Goal: Task Accomplishment & Management: Complete application form

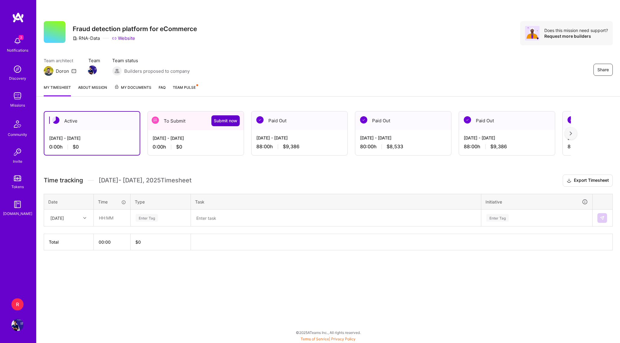
click at [233, 121] on span "Submit now" at bounding box center [226, 121] width 24 height 6
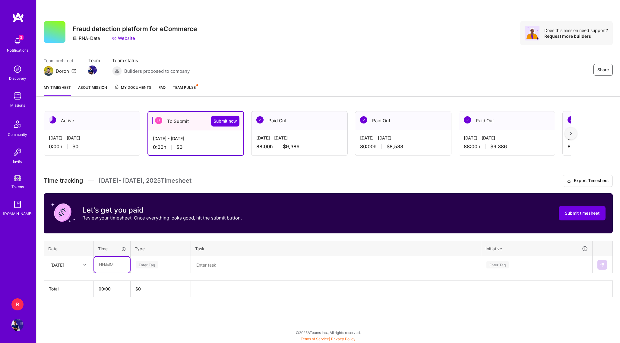
click at [98, 266] on input "text" at bounding box center [112, 264] width 36 height 16
click at [102, 265] on input "09:00" at bounding box center [112, 264] width 36 height 16
type input "08:00"
type input "Eng"
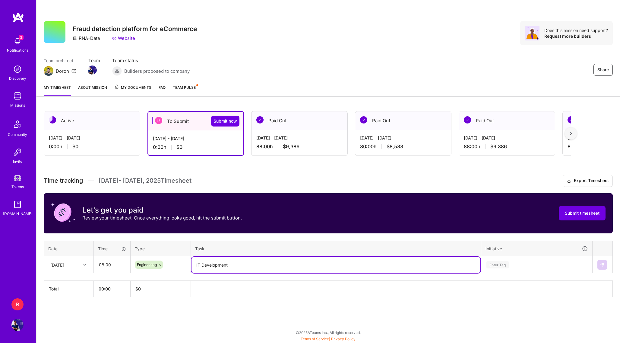
type textarea "IT Development"
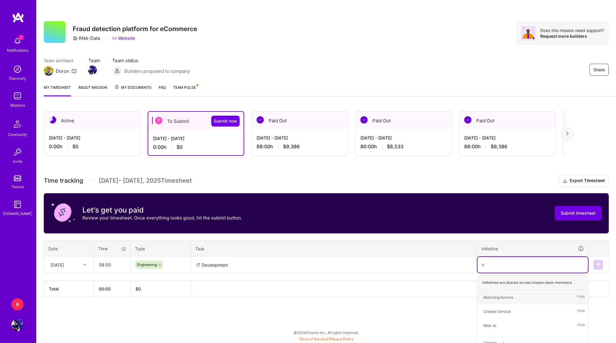
type input "rna"
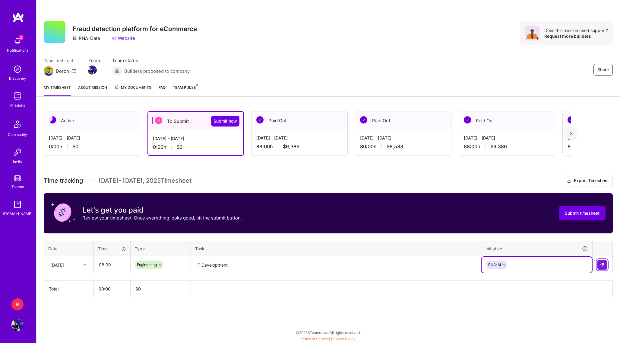
click at [602, 264] on img at bounding box center [602, 264] width 5 height 5
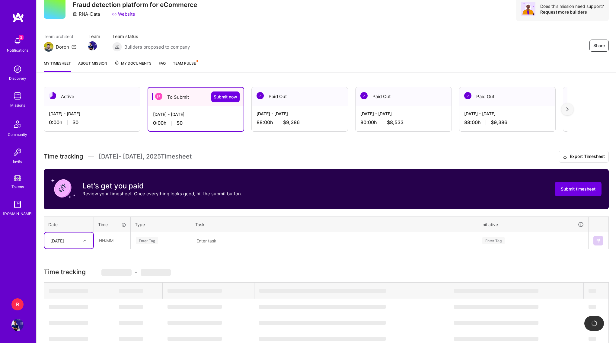
click at [68, 248] on div "Select is focused ,type to refine list, press Down to open the menu, Tue, Sep 16" at bounding box center [68, 240] width 49 height 16
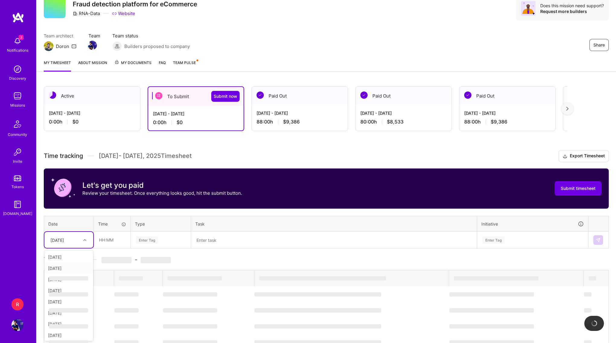
scroll to position [1, 0]
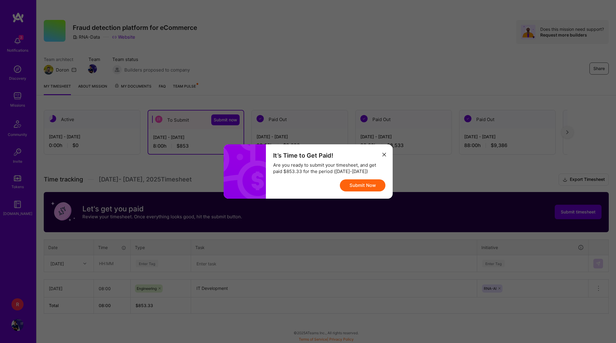
click at [378, 155] on div "It’s Time to Get Paid!" at bounding box center [329, 155] width 112 height 8
click at [382, 155] on icon "modal" at bounding box center [384, 155] width 4 height 4
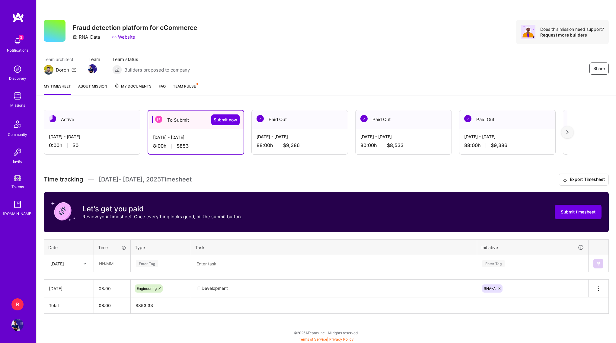
click at [64, 263] on div "Tue, Sep 16" at bounding box center [57, 263] width 14 height 6
type input "17"
click at [68, 280] on div "Wed, Sep 17" at bounding box center [68, 280] width 49 height 11
type input "08:00"
type input "ENg"
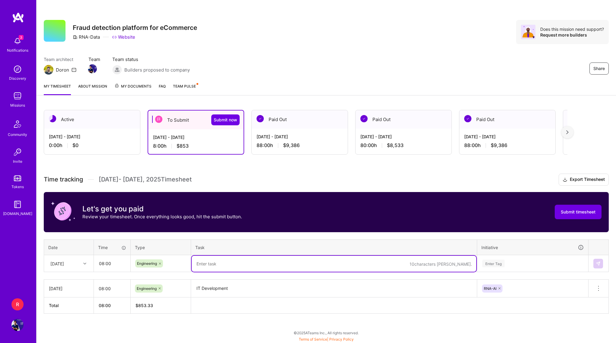
paste textarea "IT Development"
type textarea "IT Development"
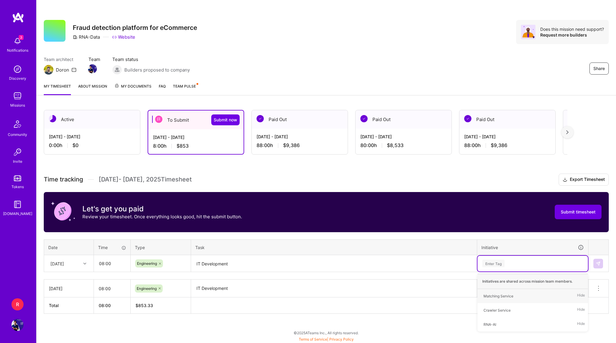
type input "R"
click at [491, 321] on div "RNA-AI" at bounding box center [489, 324] width 13 height 6
click at [601, 264] on button at bounding box center [598, 263] width 10 height 10
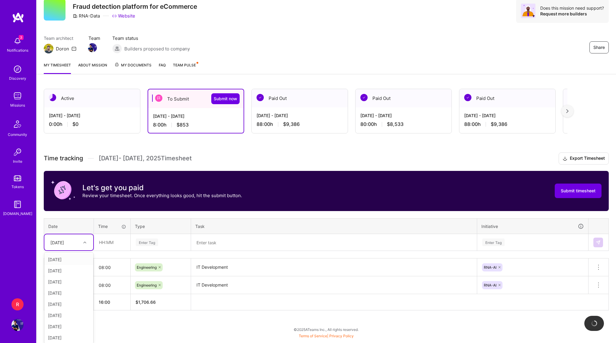
scroll to position [19, 0]
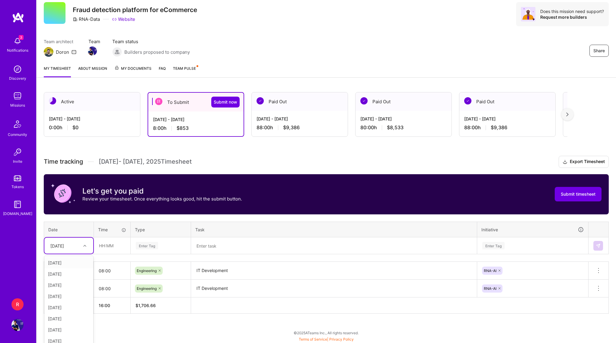
type input "18"
click at [64, 261] on div "Thu, Sep 18" at bounding box center [68, 262] width 49 height 11
type input "08:00"
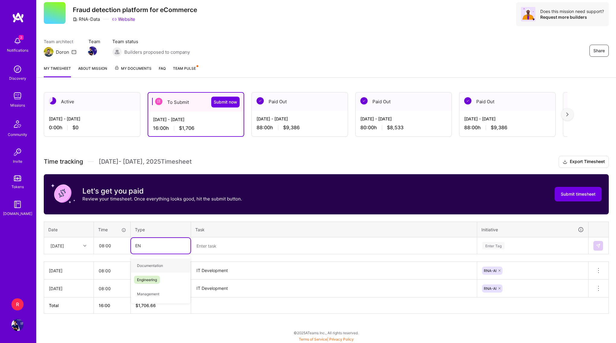
type input "ENg"
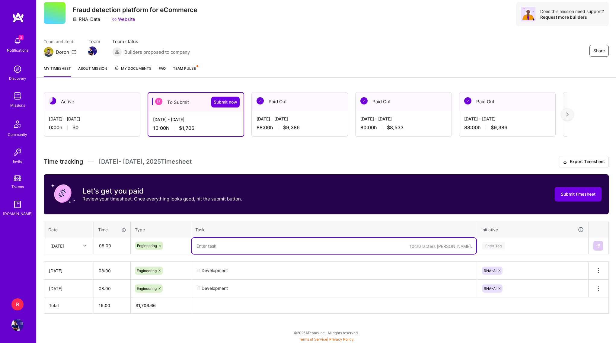
paste textarea "IT Development"
type textarea "IT Development"
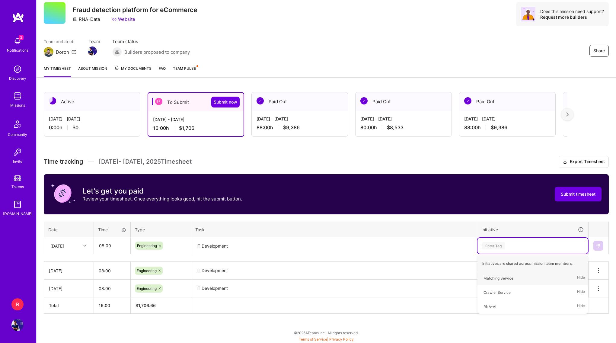
type input "RN"
click at [595, 243] on img at bounding box center [597, 245] width 5 height 5
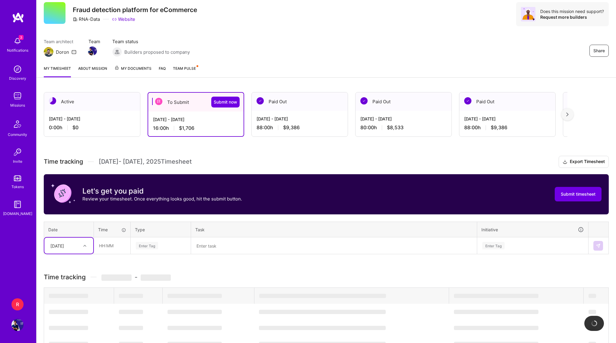
click at [71, 245] on div "Thu, Sep 18" at bounding box center [68, 245] width 49 height 16
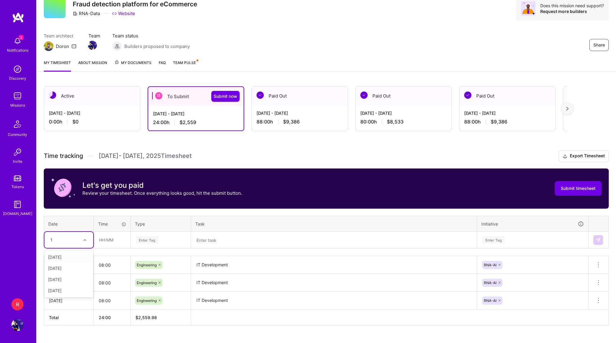
type input "19"
click at [63, 254] on div "Fri, Sep 19" at bounding box center [68, 256] width 49 height 11
type input "08:00"
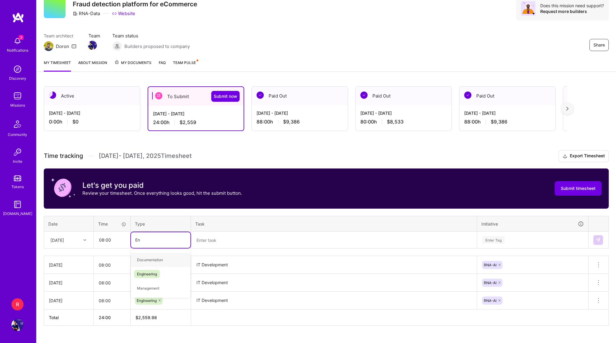
type input "Eng"
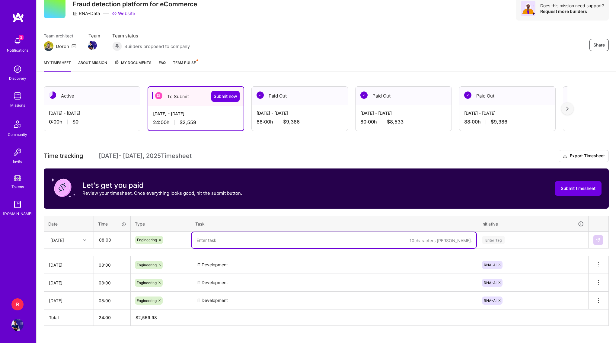
paste textarea "IT Development"
type textarea "IT Development"
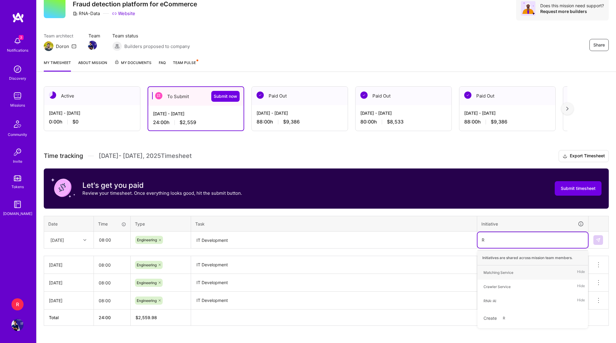
type input "RN"
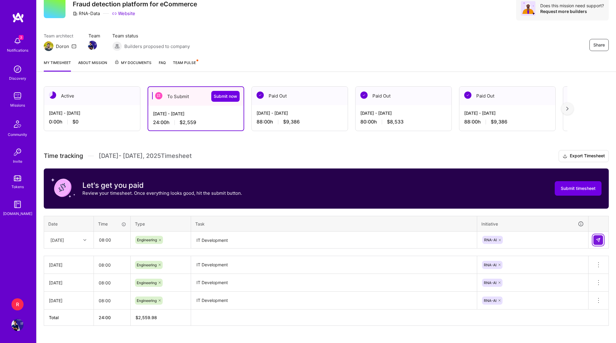
click at [595, 244] on button at bounding box center [598, 240] width 10 height 10
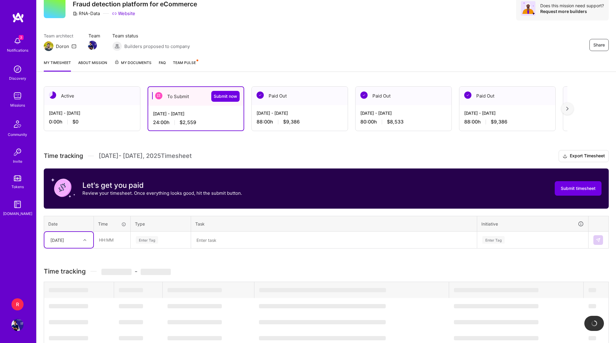
click at [80, 241] on div "Fri, Sep 19" at bounding box center [63, 240] width 33 height 10
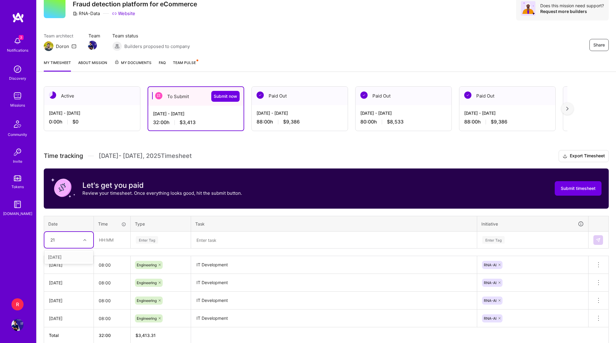
type input "2"
type input "22"
click at [68, 255] on div "Mon, Sep 22" at bounding box center [68, 256] width 49 height 11
type input "08:00"
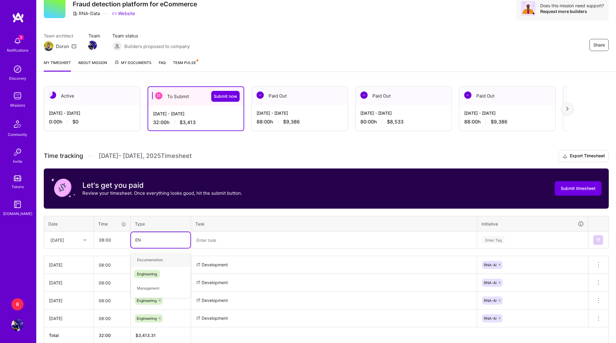
type input "ENg"
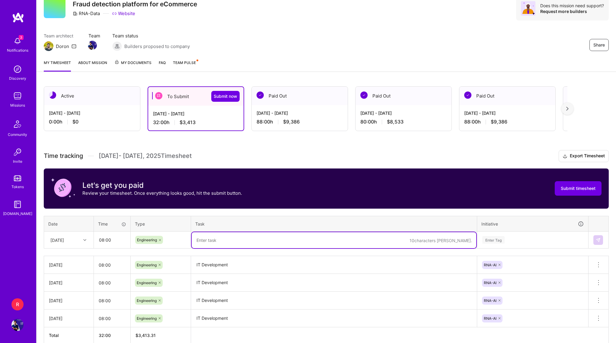
paste textarea "IT Development"
type textarea "IT Development"
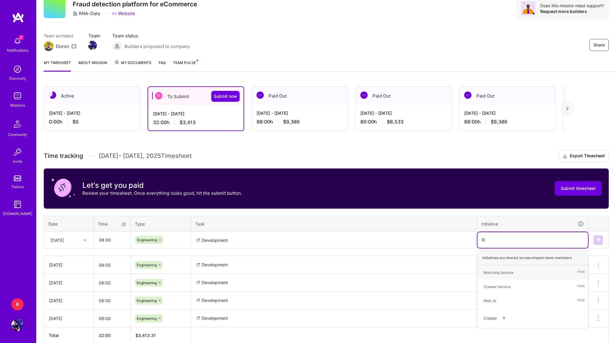
type input "RNA"
click at [599, 240] on img at bounding box center [597, 239] width 5 height 5
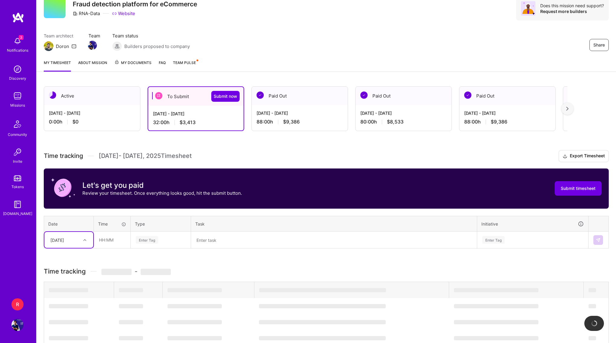
click at [64, 238] on div "Mon, Sep 22" at bounding box center [57, 239] width 14 height 6
type input "23"
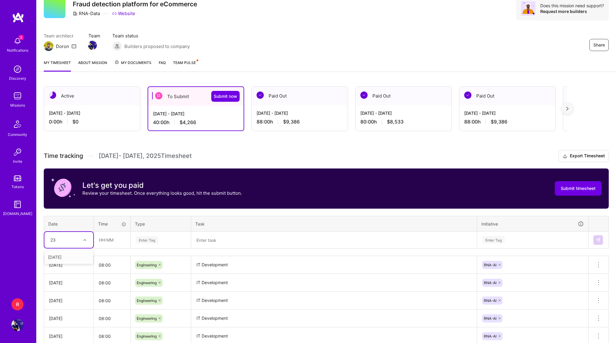
click at [71, 256] on div "Tue, Sep 23" at bounding box center [68, 256] width 49 height 11
type input "08:00"
type input "ENg"
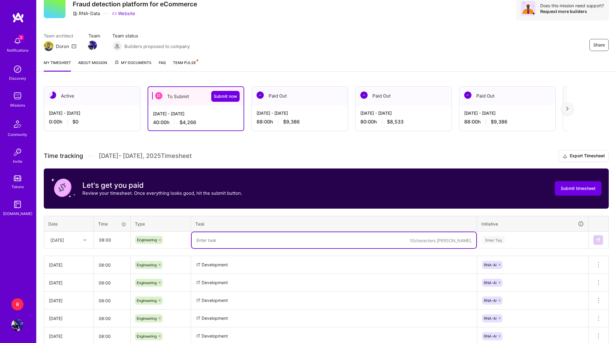
paste textarea "IT Development"
type textarea "IT Development"
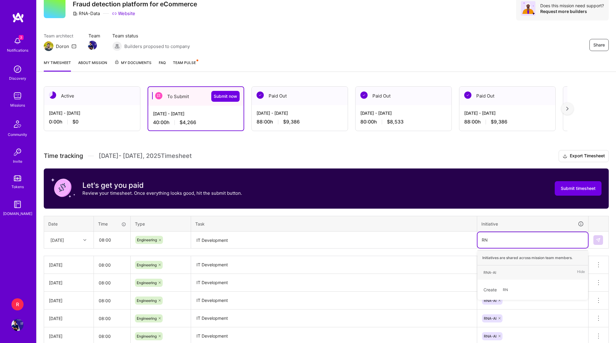
type input "RNA"
click at [600, 238] on img at bounding box center [597, 239] width 5 height 5
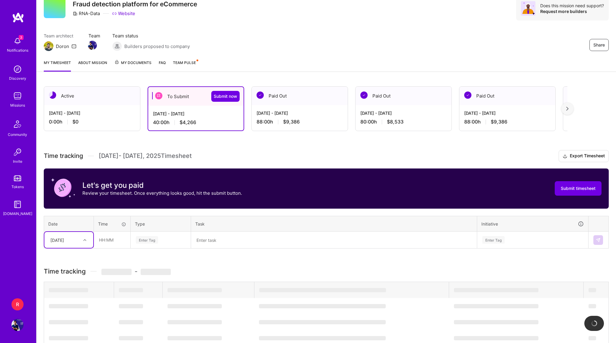
click at [74, 239] on div "Tue, Sep 23" at bounding box center [63, 240] width 33 height 10
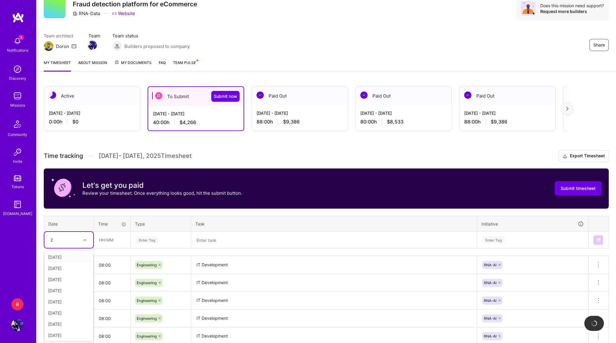
type input "24"
type input "08:00"
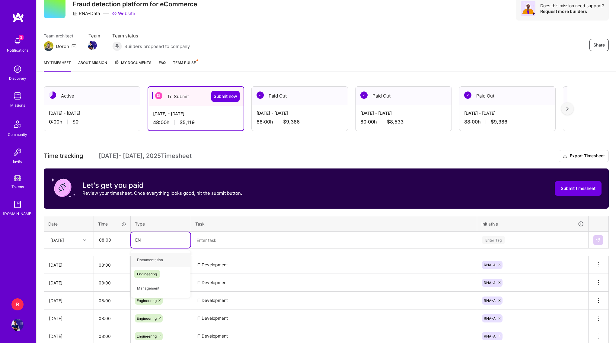
type input "ENG"
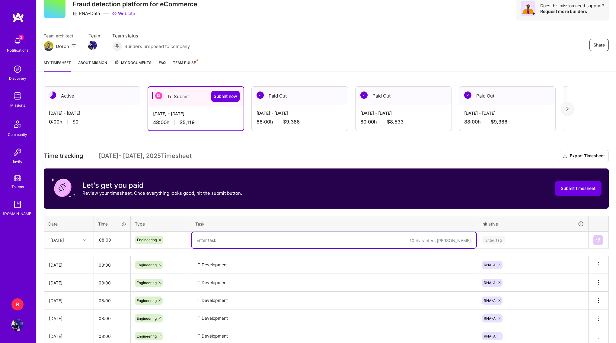
paste textarea "IT Development"
type textarea "IT Development"
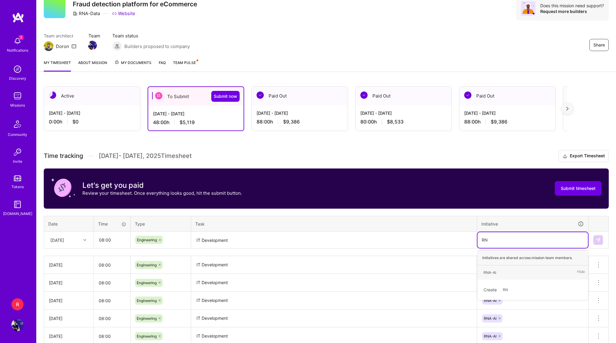
type input "RNA"
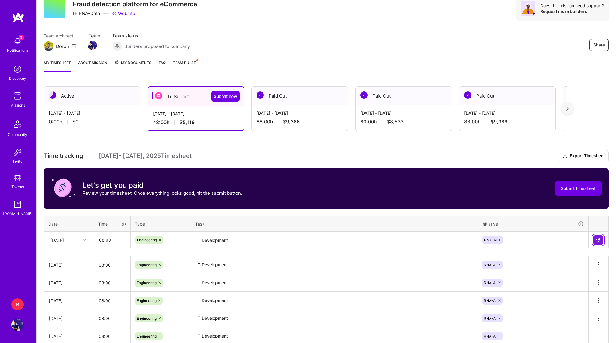
click at [600, 240] on img at bounding box center [597, 239] width 5 height 5
click at [81, 243] on div "Wed, Sep 24" at bounding box center [63, 240] width 33 height 10
type input "26"
click at [62, 261] on div "Fri, Sep 26" at bounding box center [68, 256] width 49 height 11
type input "08:00"
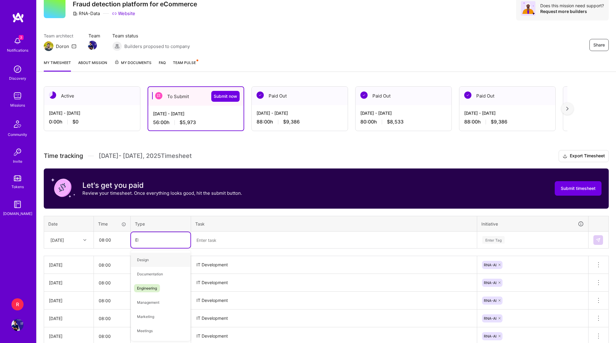
type input "ENG"
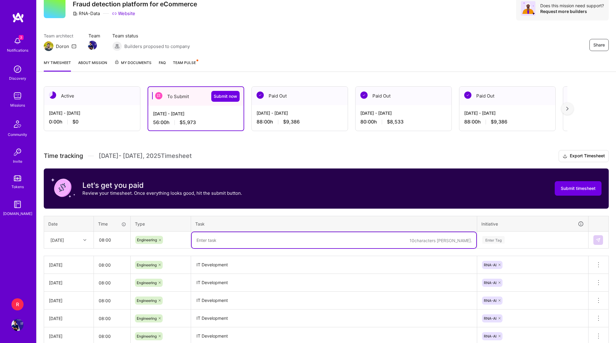
paste textarea "IT Development"
type textarea "IT Development"
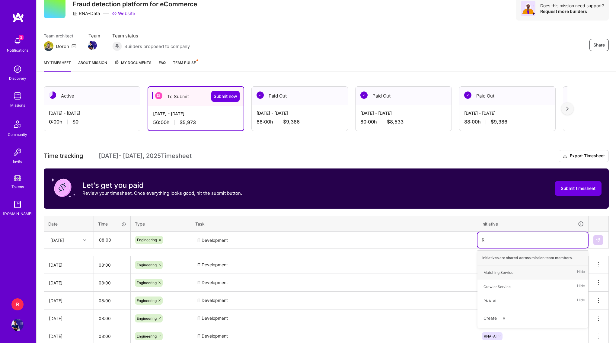
type input "RNA"
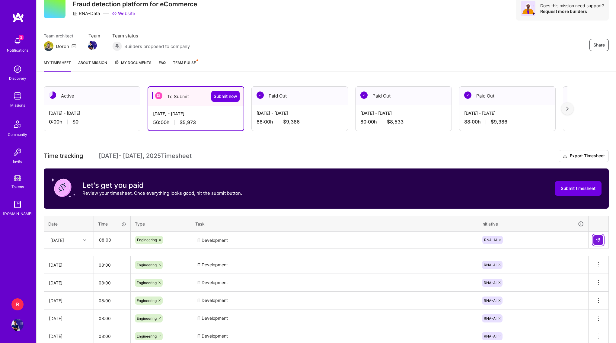
click at [595, 238] on img at bounding box center [597, 239] width 5 height 5
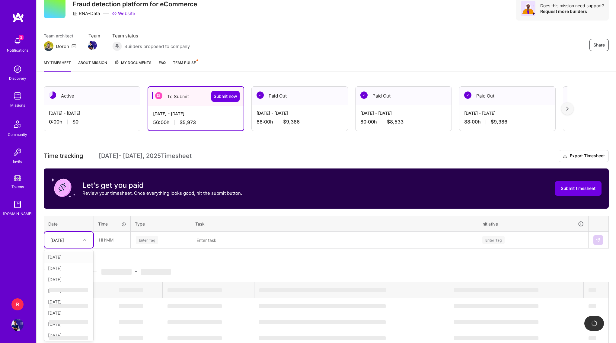
click at [76, 240] on div "Fri, Sep 26" at bounding box center [63, 240] width 33 height 10
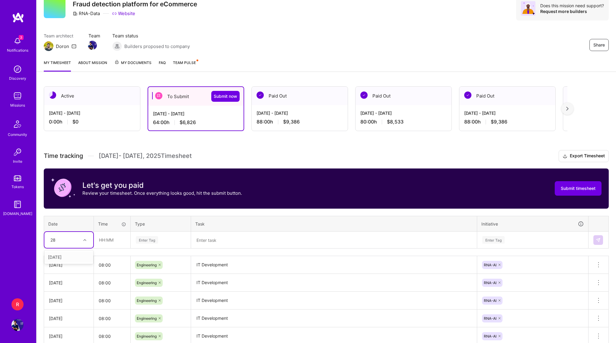
type input "2"
type input "29"
click at [66, 255] on div "Mon, Sep 29" at bounding box center [68, 256] width 49 height 11
type input "08:00"
type input "ENG"
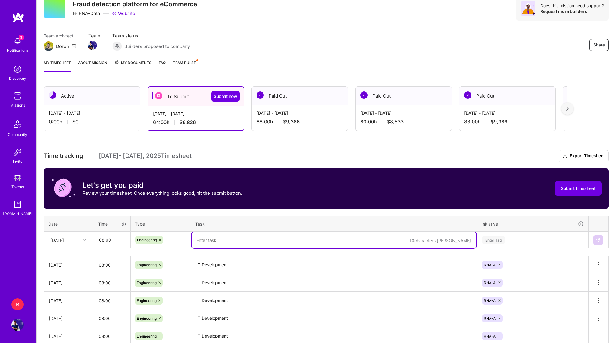
paste textarea "IT Development"
type textarea "IT Development"
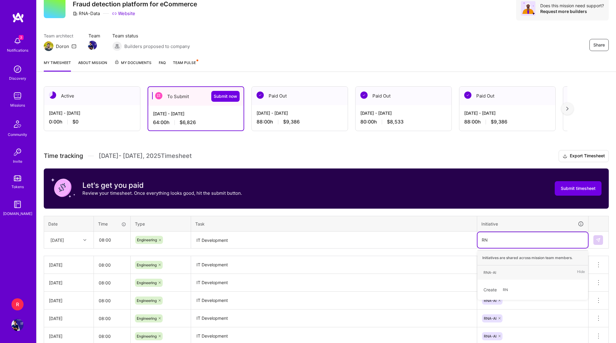
type input "RNA"
click at [601, 239] on button at bounding box center [598, 240] width 10 height 10
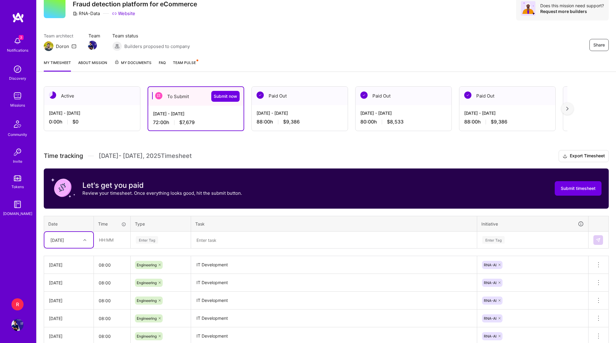
click at [77, 238] on div "Mon, Sep 29" at bounding box center [63, 240] width 33 height 10
type input "2"
type input "30"
click at [65, 256] on div "Tue, Sep 30" at bounding box center [68, 256] width 49 height 11
type input "08:00"
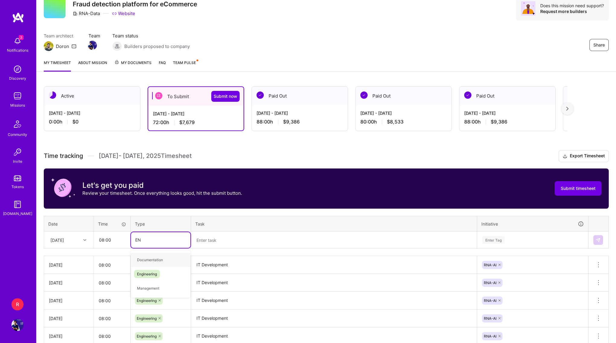
type input "ENG"
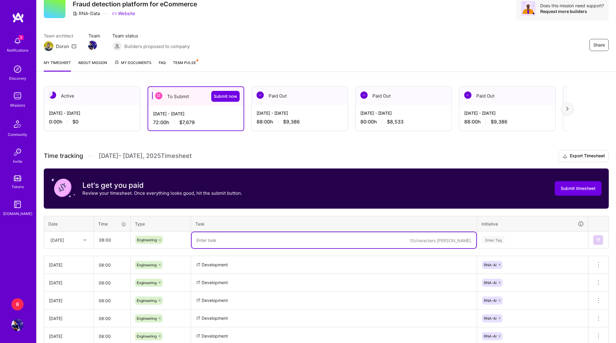
paste textarea "IT Development"
type textarea "IT Development"
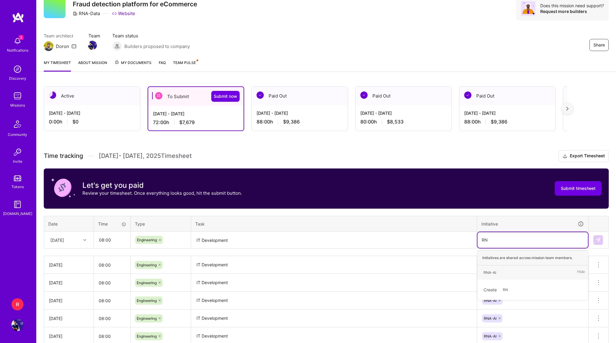
type input "RNA"
click at [595, 240] on img at bounding box center [597, 239] width 5 height 5
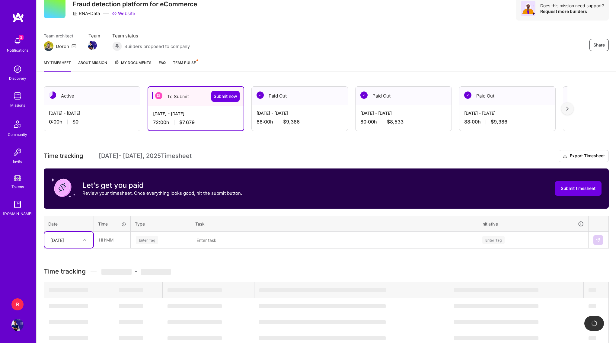
click at [79, 237] on div "Tue, Sep 30" at bounding box center [63, 240] width 33 height 10
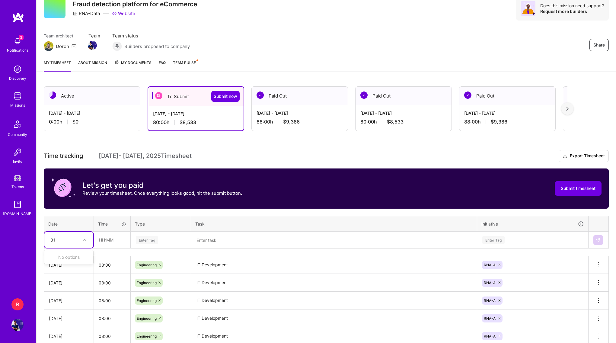
type input "3"
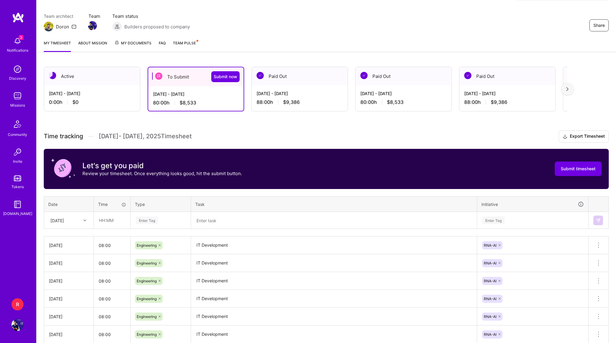
scroll to position [86, 0]
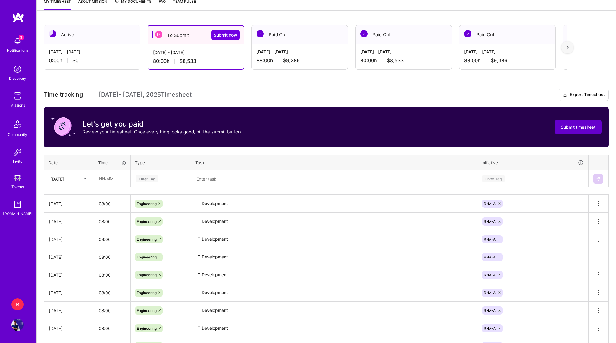
click at [559, 133] on button "Submit timesheet" at bounding box center [577, 127] width 47 height 14
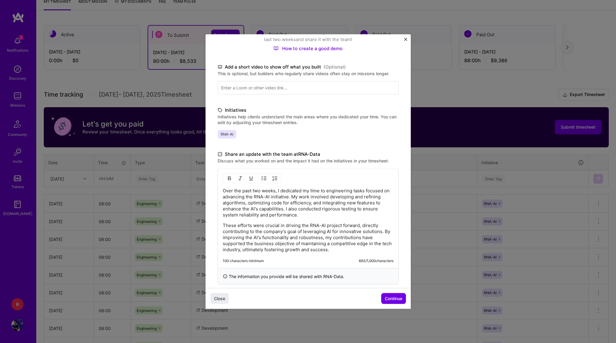
scroll to position [81, 0]
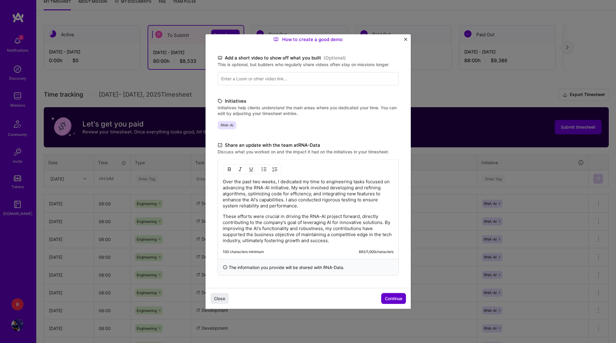
click at [394, 296] on span "Continue" at bounding box center [393, 298] width 17 height 6
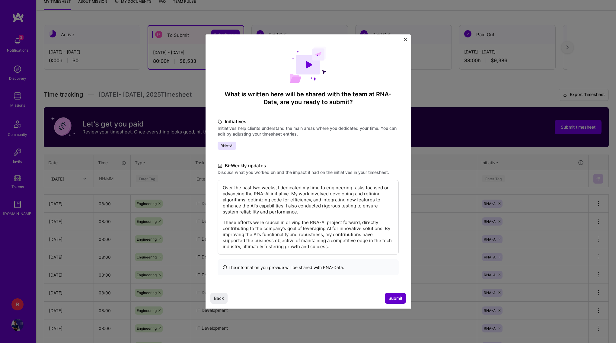
click at [394, 296] on span "Submit" at bounding box center [395, 298] width 14 height 6
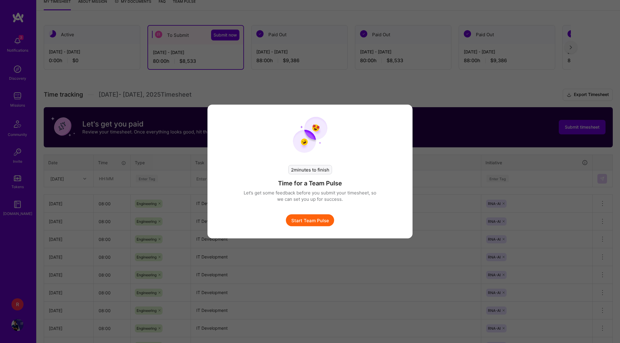
click at [328, 219] on button "Start Team Pulse" at bounding box center [310, 220] width 48 height 12
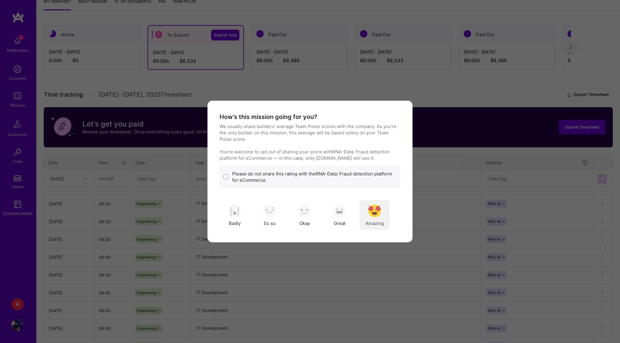
click at [379, 215] on img "modal" at bounding box center [374, 210] width 13 height 13
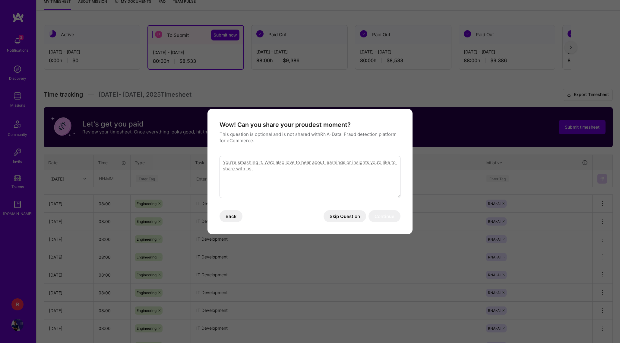
click at [348, 218] on button "Skip Question" at bounding box center [345, 216] width 43 height 12
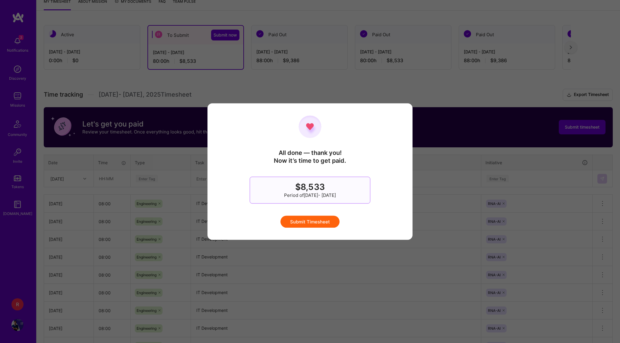
click at [313, 223] on button "Submit Timesheet" at bounding box center [309, 221] width 59 height 12
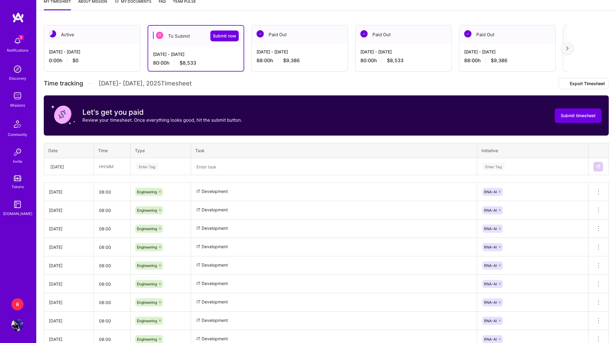
click at [14, 38] on img at bounding box center [17, 41] width 12 height 12
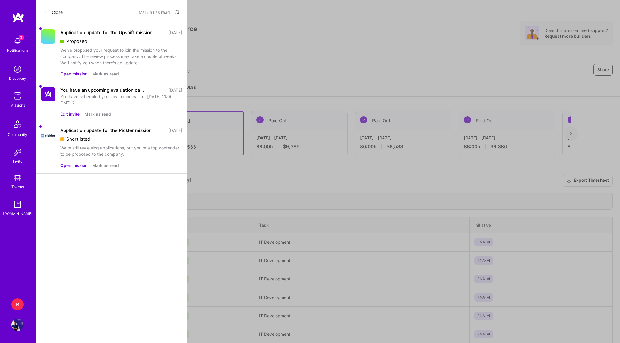
click at [46, 11] on icon at bounding box center [45, 12] width 4 height 4
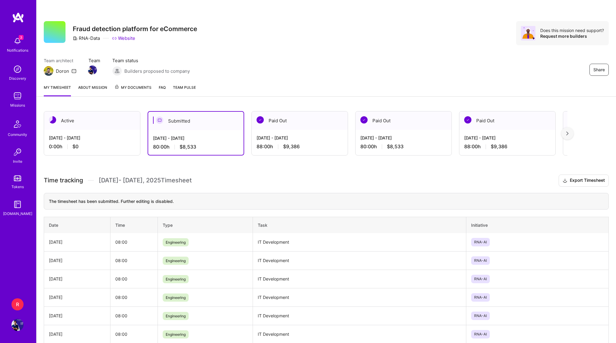
click at [16, 42] on img at bounding box center [17, 41] width 12 height 12
click at [287, 240] on div "3 3 Notifications Discovery Missions Community Invite Tokens A.Guide R RNA-Data…" at bounding box center [308, 230] width 616 height 460
click at [15, 304] on div "R" at bounding box center [17, 304] width 12 height 12
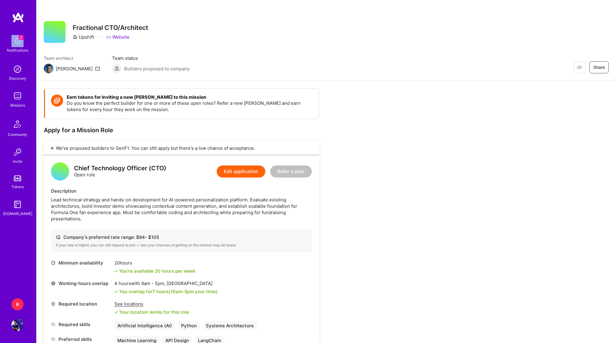
click at [49, 70] on img at bounding box center [49, 69] width 10 height 10
click at [95, 68] on icon at bounding box center [97, 68] width 5 height 5
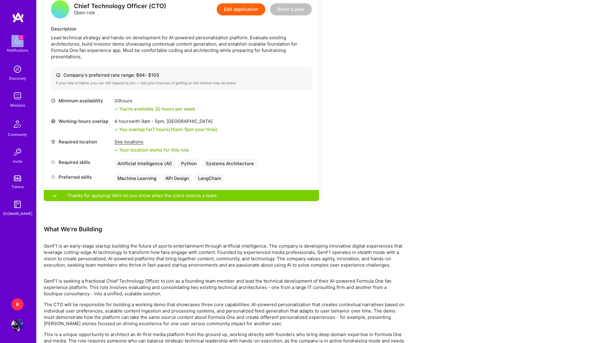
scroll to position [201, 0]
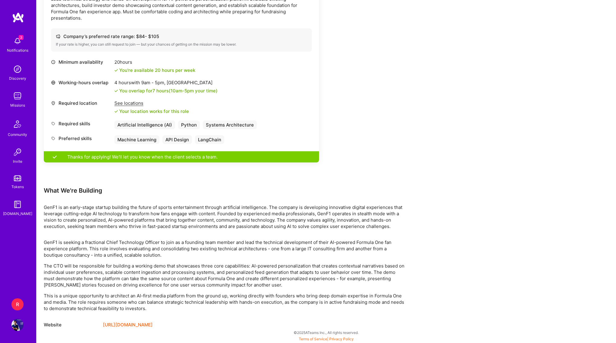
click at [255, 211] on p "GenF1 is an early-stage startup building the future of sports entertainment thr…" at bounding box center [225, 216] width 362 height 25
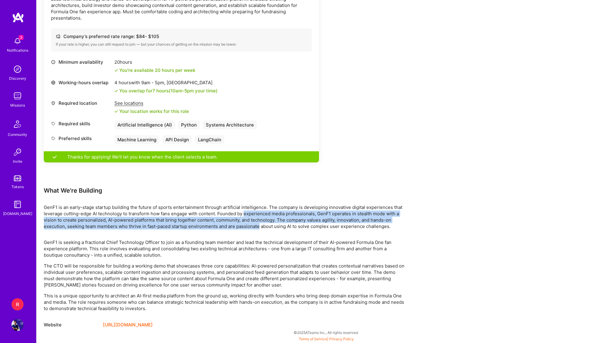
drag, startPoint x: 255, startPoint y: 211, endPoint x: 254, endPoint y: 230, distance: 18.8
click at [254, 228] on p "GenF1 is an early-stage startup building the future of sports entertainment thr…" at bounding box center [225, 216] width 362 height 25
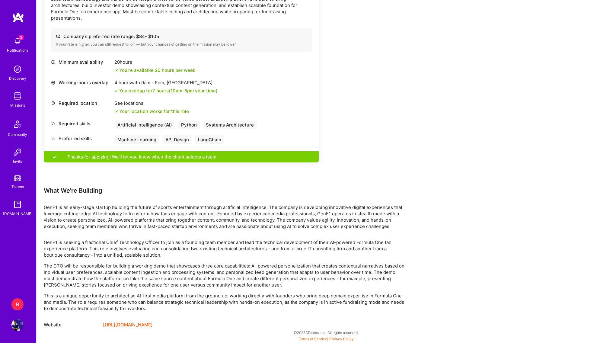
click at [254, 230] on div "Earn tokens for inviting a new [PERSON_NAME] to this mission Do you know the pe…" at bounding box center [225, 108] width 362 height 441
click at [234, 242] on p "GenF1 is seeking a fractional Chief Technology Officer to join as a founding te…" at bounding box center [225, 248] width 362 height 19
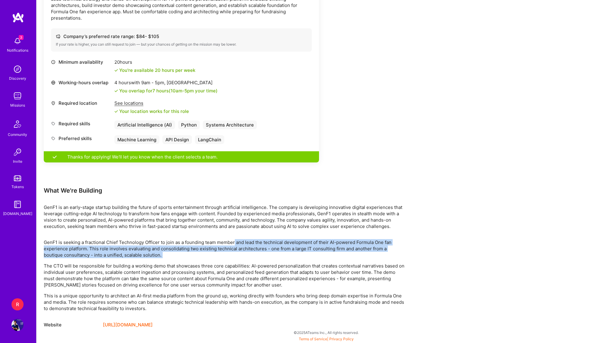
drag, startPoint x: 234, startPoint y: 242, endPoint x: 233, endPoint y: 254, distance: 12.1
click at [233, 254] on p "GenF1 is seeking a fractional Chief Technology Officer to join as a founding te…" at bounding box center [225, 248] width 362 height 19
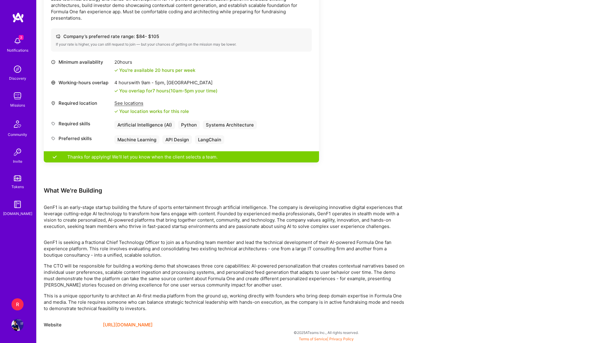
click at [249, 239] on p "GenF1 is seeking a fractional Chief Technology Officer to join as a founding te…" at bounding box center [225, 248] width 362 height 19
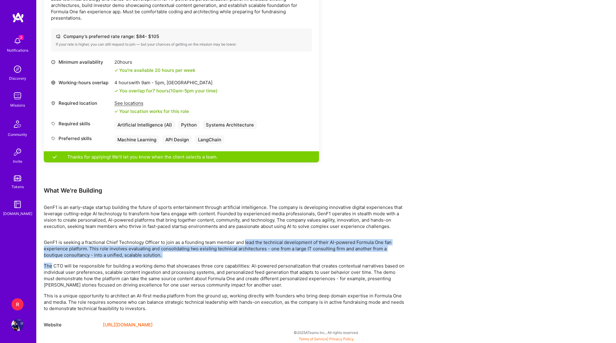
drag, startPoint x: 249, startPoint y: 239, endPoint x: 249, endPoint y: 262, distance: 23.2
click at [249, 262] on div "GenF1 is seeking a fractional Chief Technology Officer to join as a founding te…" at bounding box center [225, 275] width 362 height 72
click at [249, 262] on p "The CTO will be responsible for building a working demo that showcases three co…" at bounding box center [225, 274] width 362 height 25
